Goal: Information Seeking & Learning: Find specific fact

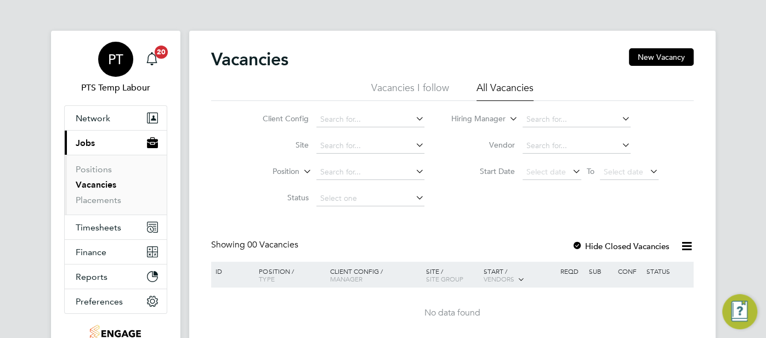
click at [127, 64] on div "PT" at bounding box center [115, 59] width 35 height 35
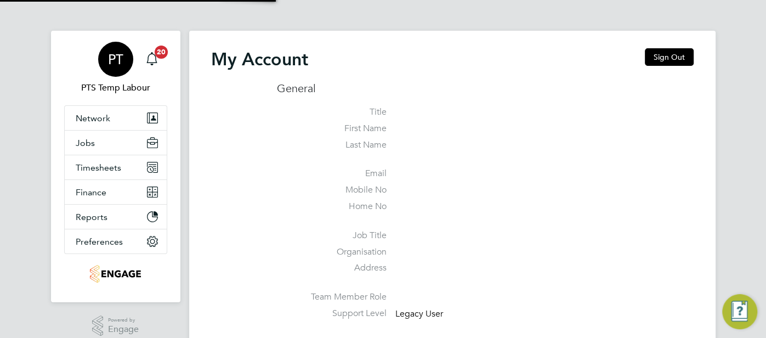
type input "[EMAIL_ADDRESS][DOMAIN_NAME]"
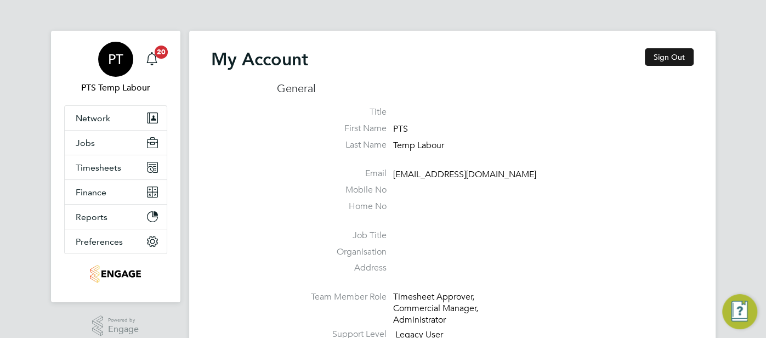
click at [672, 55] on button "Sign Out" at bounding box center [669, 57] width 49 height 18
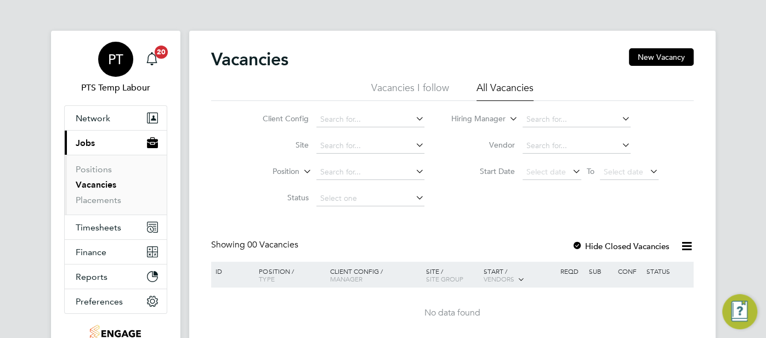
click at [108, 65] on span "PT" at bounding box center [115, 59] width 15 height 14
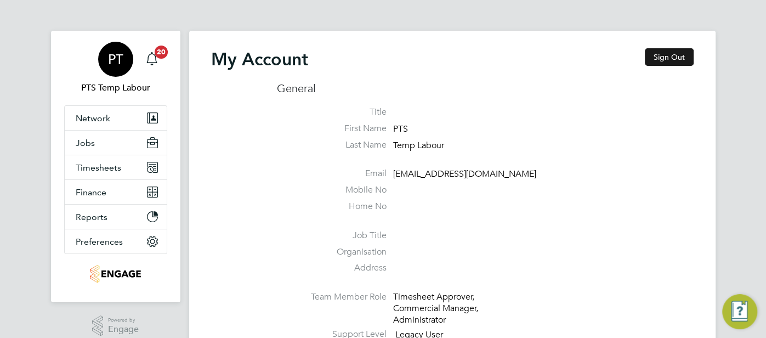
click at [657, 50] on button "Sign Out" at bounding box center [669, 57] width 49 height 18
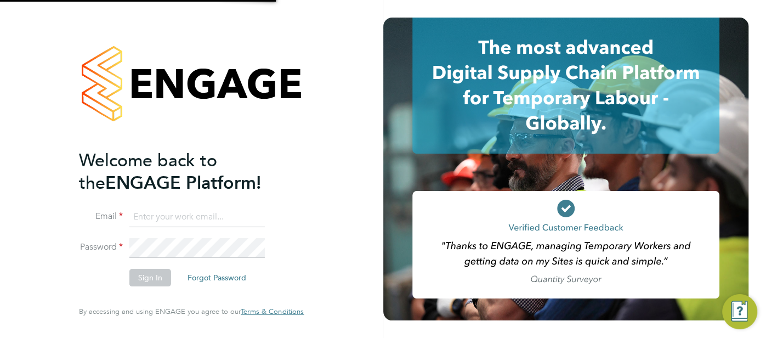
type input "pts.templabour@uk.g4s.com"
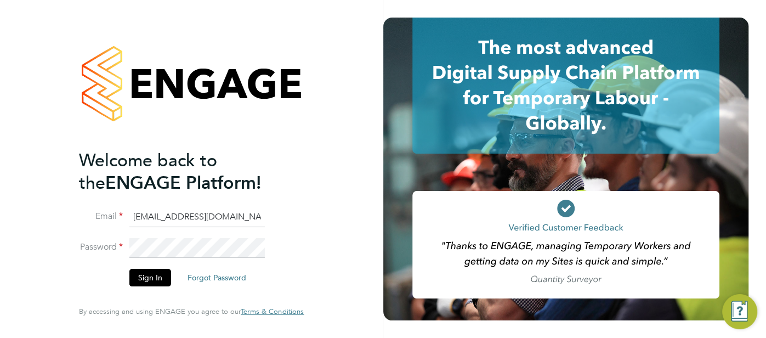
drag, startPoint x: 251, startPoint y: 218, endPoint x: 120, endPoint y: 211, distance: 131.9
click at [123, 216] on li "Email pts.templabour@uk.g4s.com" at bounding box center [186, 222] width 214 height 31
type input "[EMAIL_ADDRESS][DOMAIN_NAME]"
click at [153, 275] on button "Sign In" at bounding box center [150, 278] width 42 height 18
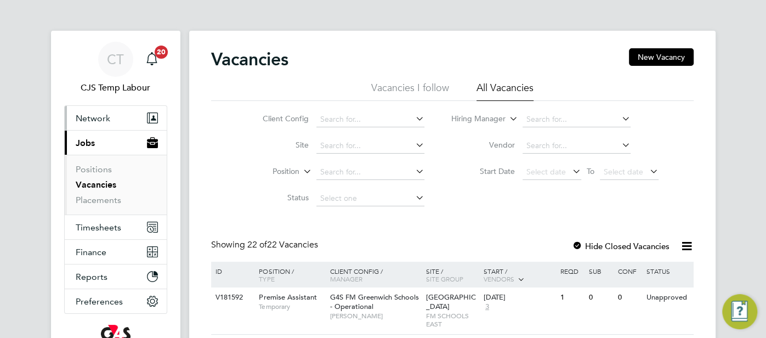
click at [105, 115] on span "Network" at bounding box center [93, 118] width 35 height 10
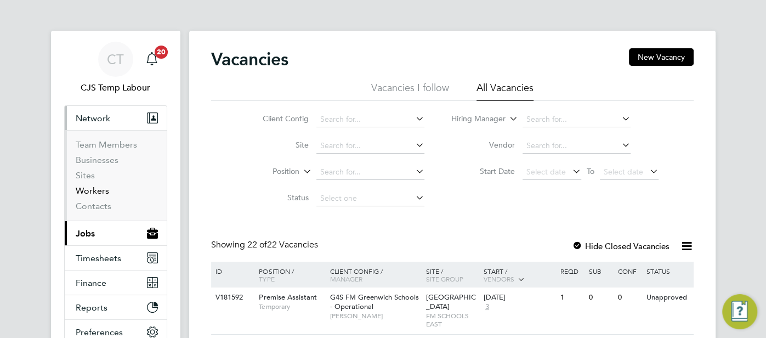
click at [97, 193] on link "Workers" at bounding box center [92, 190] width 33 height 10
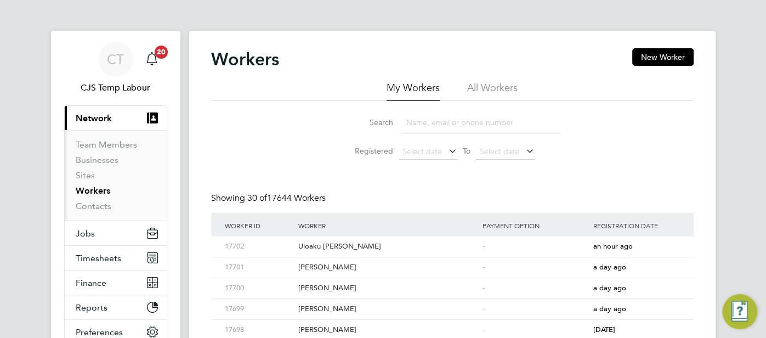
click at [487, 83] on li "All Workers" at bounding box center [492, 91] width 50 height 20
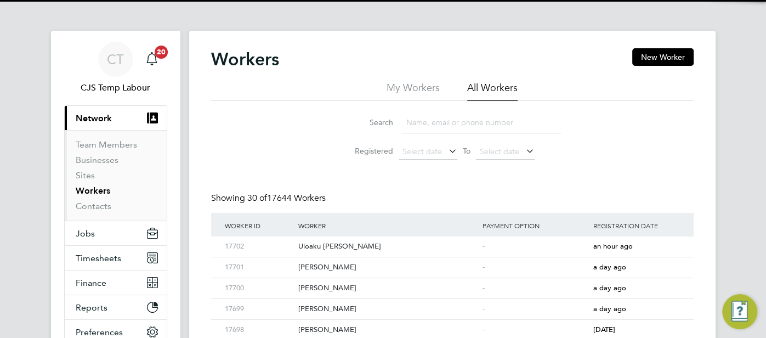
click at [467, 114] on input at bounding box center [481, 122] width 160 height 21
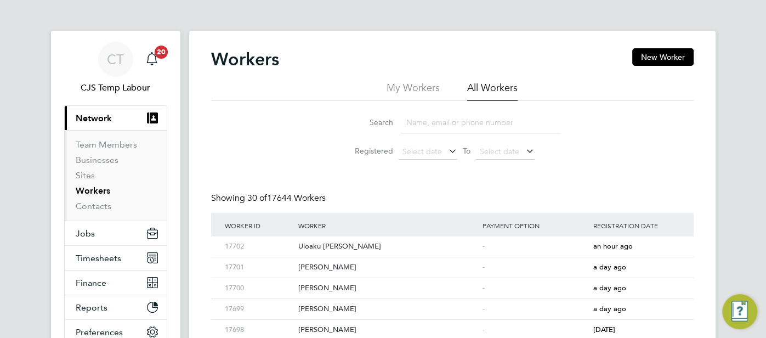
paste input "Taiwo Ajao"
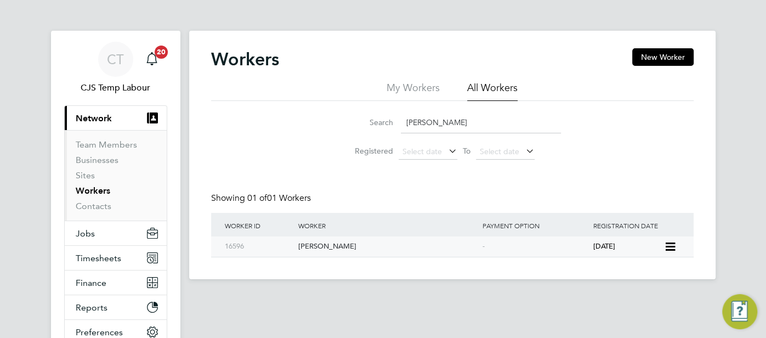
type input "Taiwo Ajao"
click at [527, 250] on div "-" at bounding box center [535, 246] width 111 height 20
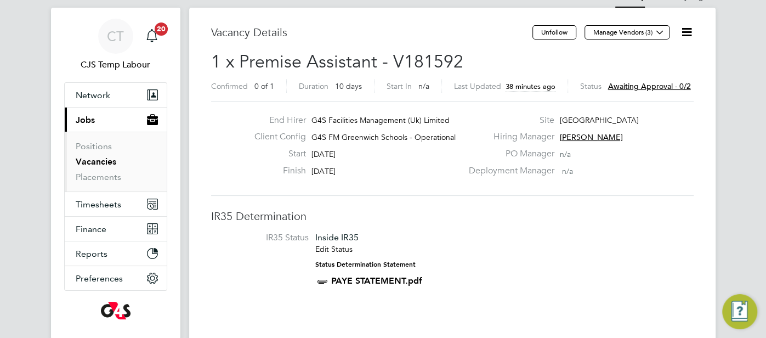
scroll to position [30, 0]
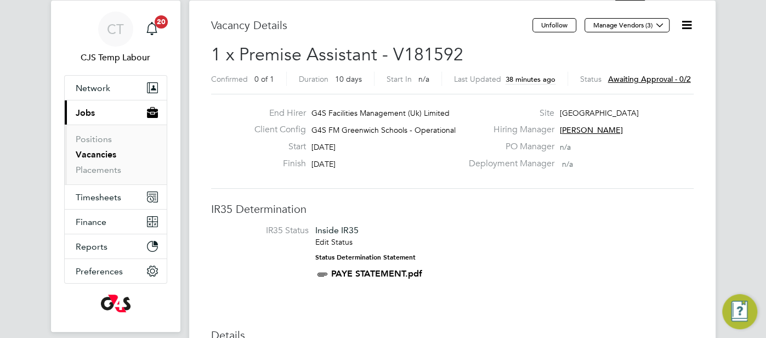
click at [462, 70] on h2 "1 x Premise Assistant - V181592 Confirmed 0 of 1 Duration 10 days Start In n/a …" at bounding box center [452, 66] width 483 height 46
click at [415, 38] on div "Vacancy Details" at bounding box center [372, 30] width 322 height 25
drag, startPoint x: 458, startPoint y: 52, endPoint x: 454, endPoint y: 47, distance: 6.7
click at [458, 51] on span "1 x Premise Assistant - V181592" at bounding box center [337, 54] width 252 height 21
drag, startPoint x: 456, startPoint y: 49, endPoint x: 384, endPoint y: 43, distance: 73.2
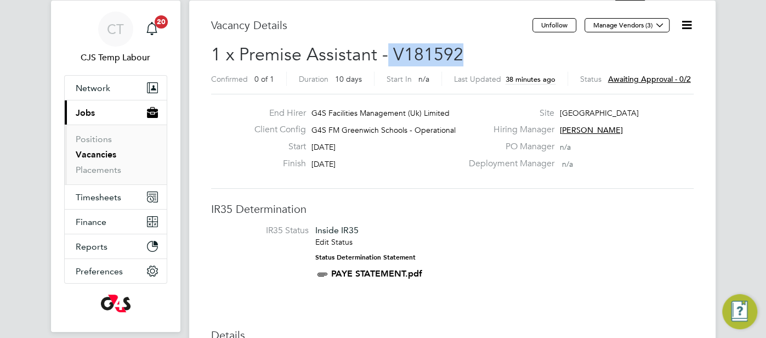
click at [386, 46] on span "1 x Premise Assistant - V181592" at bounding box center [337, 54] width 252 height 21
copy span "V181592"
click at [95, 201] on span "Timesheets" at bounding box center [99, 197] width 46 height 10
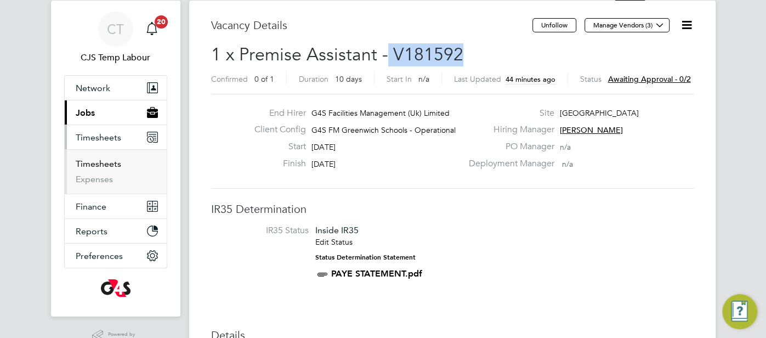
click at [98, 165] on link "Timesheets" at bounding box center [99, 164] width 46 height 10
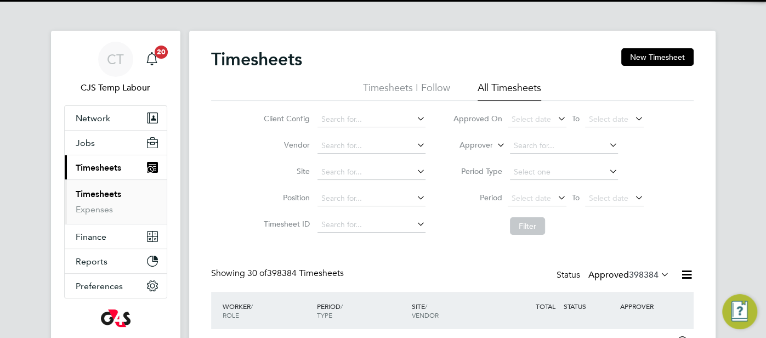
scroll to position [37, 95]
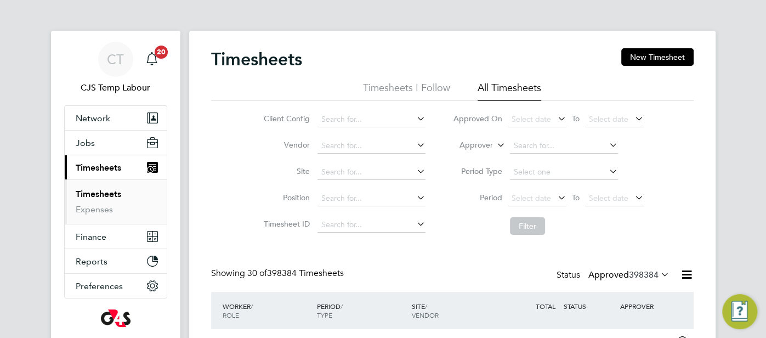
click at [495, 147] on icon at bounding box center [495, 142] width 0 height 10
click at [486, 167] on icon at bounding box center [485, 171] width 8 height 8
drag, startPoint x: 500, startPoint y: 142, endPoint x: 499, endPoint y: 148, distance: 6.1
click at [495, 142] on icon at bounding box center [495, 142] width 0 height 10
click at [471, 154] on li "Worker" at bounding box center [467, 158] width 54 height 14
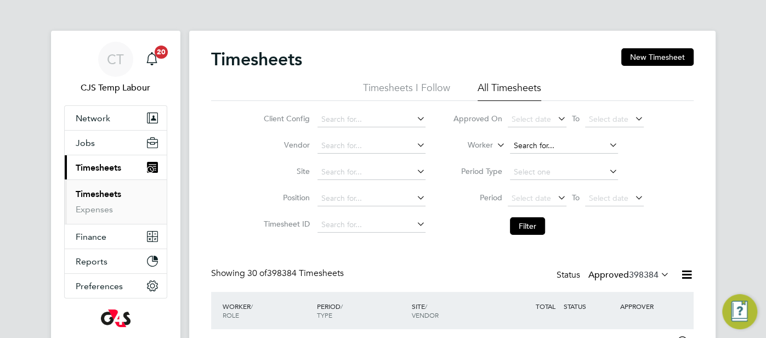
click at [517, 149] on input at bounding box center [564, 145] width 108 height 15
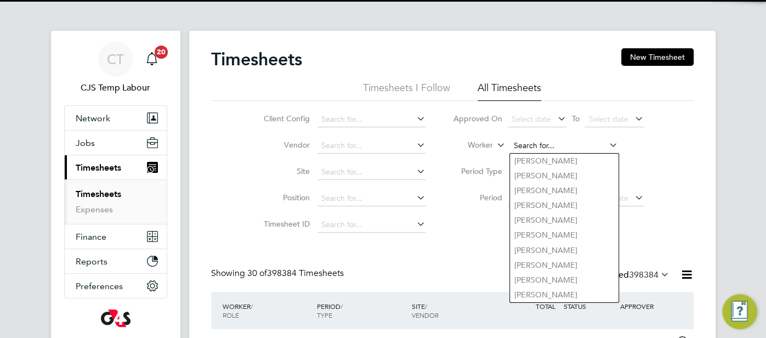
paste input "Cleaner"
type input "Cleaner"
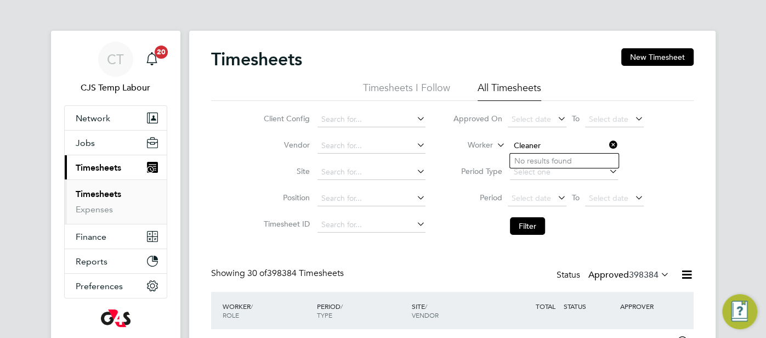
click at [550, 142] on input "Cleaner" at bounding box center [564, 145] width 108 height 15
drag, startPoint x: 542, startPoint y: 145, endPoint x: 510, endPoint y: 145, distance: 31.3
click at [510, 145] on input "Cleaner" at bounding box center [564, 145] width 108 height 15
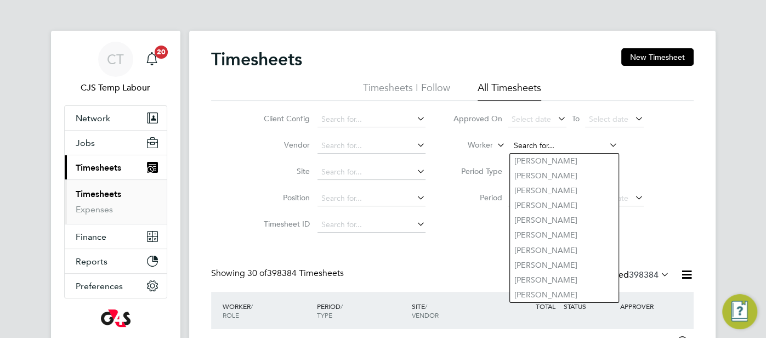
click at [531, 148] on input at bounding box center [564, 145] width 108 height 15
paste input "Taiwo Ajao"
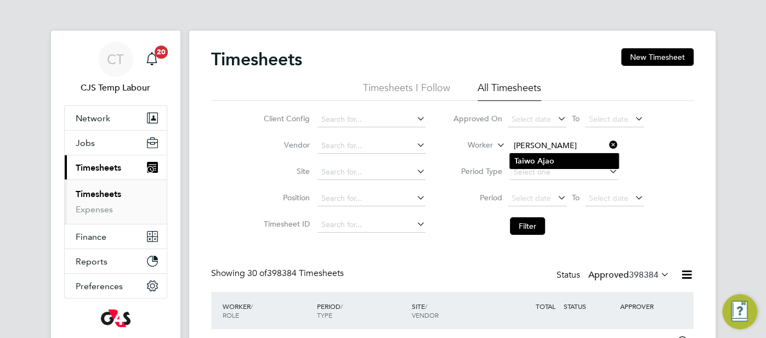
type input "Taiwo Ajao"
click at [538, 163] on b "Ajao" at bounding box center [546, 160] width 17 height 9
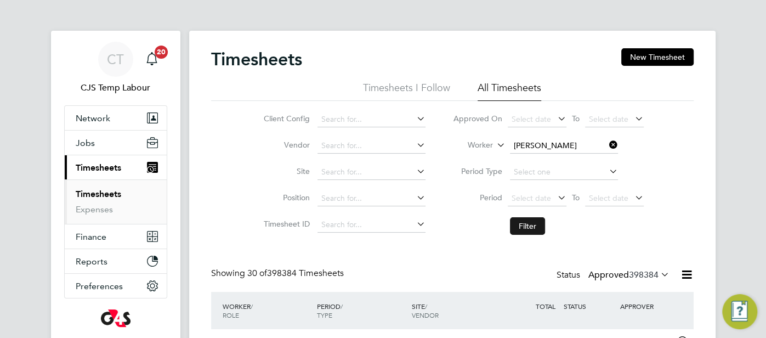
click at [532, 228] on button "Filter" at bounding box center [527, 226] width 35 height 18
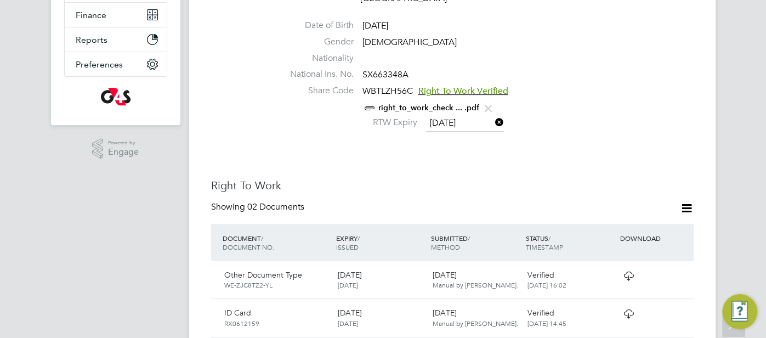
scroll to position [266, 0]
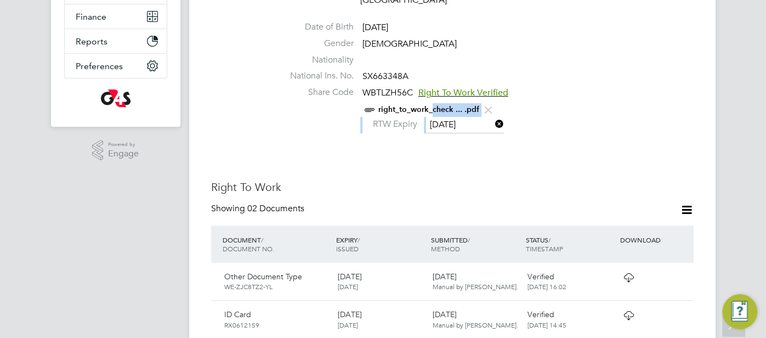
click at [432, 108] on at-worker-share-code-status "Right To Work Verified right_to_work_check ... .pdf RTW Expiry [DATE]" at bounding box center [485, 110] width 417 height 46
click at [419, 87] on span "Right To Work Verified" at bounding box center [464, 92] width 90 height 11
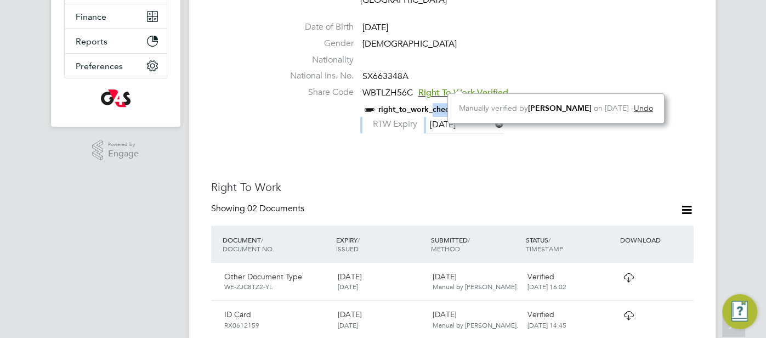
click at [427, 105] on link "right_to_work_check ... .pdf" at bounding box center [429, 109] width 101 height 9
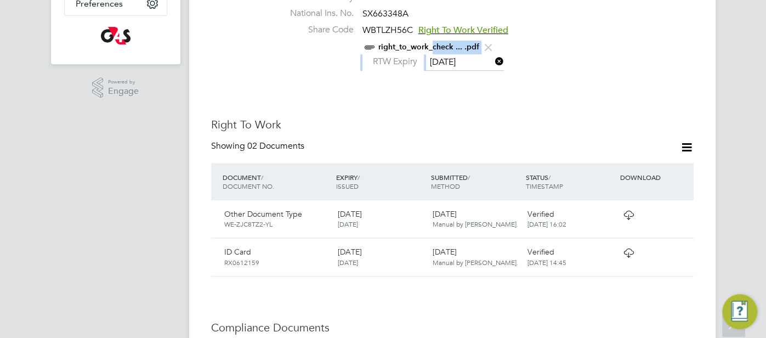
scroll to position [427, 0]
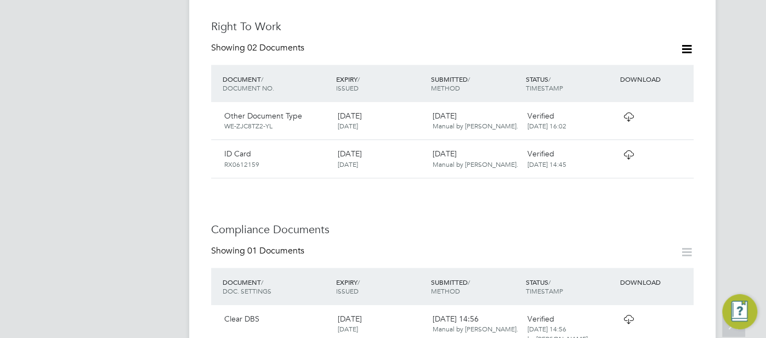
click at [549, 149] on span "Verified" at bounding box center [540, 154] width 27 height 10
click at [612, 150] on div "Verified 30 Sep 2025, 14:45" at bounding box center [570, 158] width 95 height 29
click at [610, 148] on div "Verified 30 Sep 2025, 14:45" at bounding box center [570, 158] width 95 height 29
click at [629, 150] on icon at bounding box center [629, 154] width 14 height 9
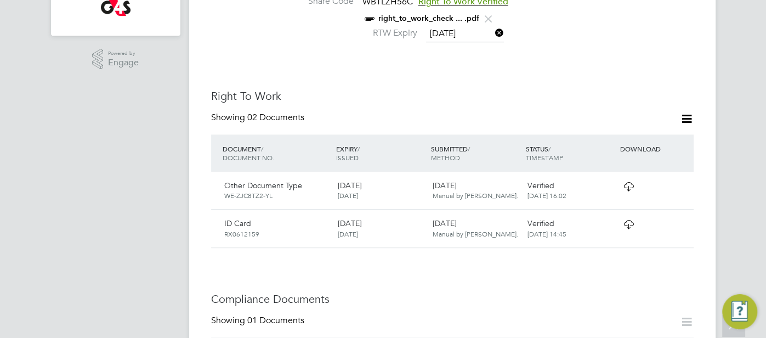
scroll to position [358, 0]
click at [618, 176] on div at bounding box center [646, 185] width 57 height 19
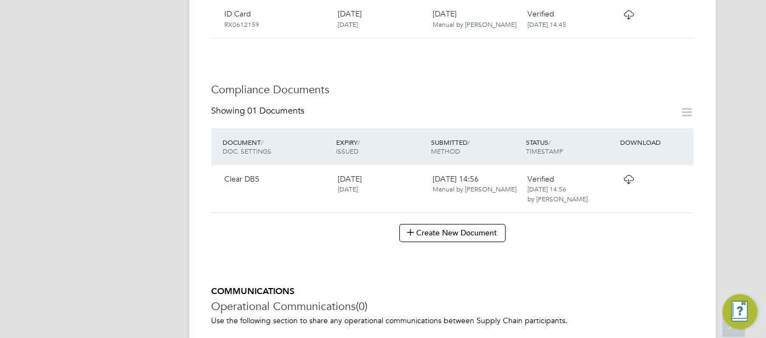
scroll to position [568, 0]
click at [628, 173] on icon at bounding box center [629, 177] width 14 height 9
